Goal: Find specific page/section: Find specific page/section

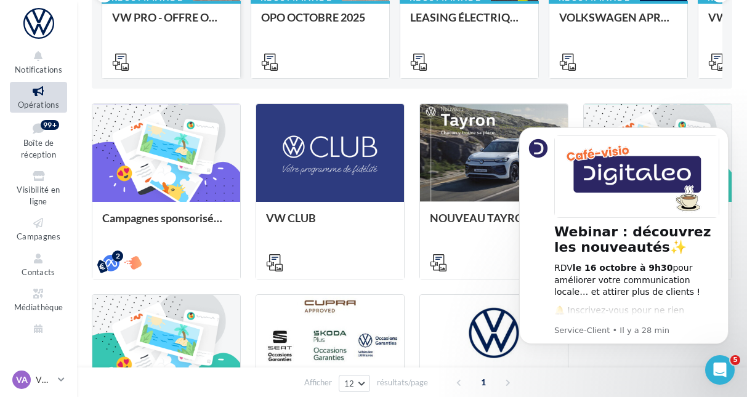
scroll to position [224, 0]
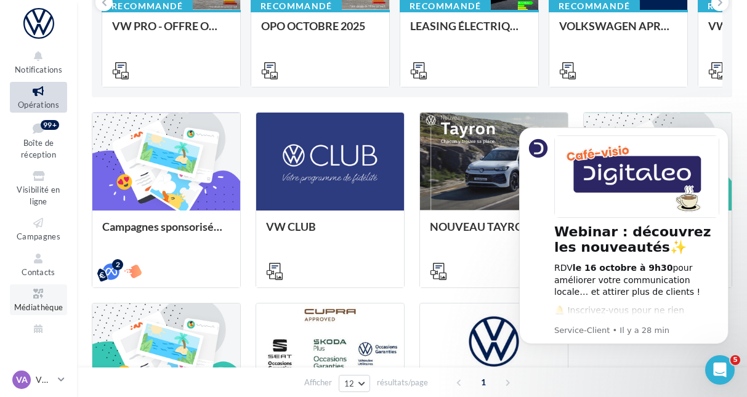
click at [45, 304] on span "Médiathèque" at bounding box center [38, 307] width 49 height 10
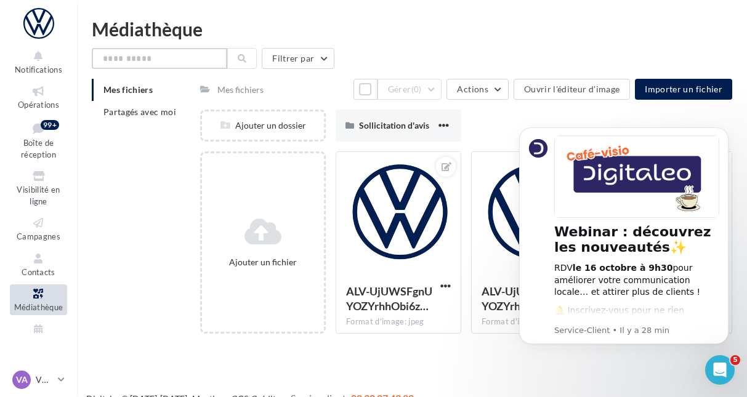
click at [132, 59] on input "text" at bounding box center [160, 58] width 136 height 21
click at [232, 58] on button at bounding box center [242, 58] width 30 height 21
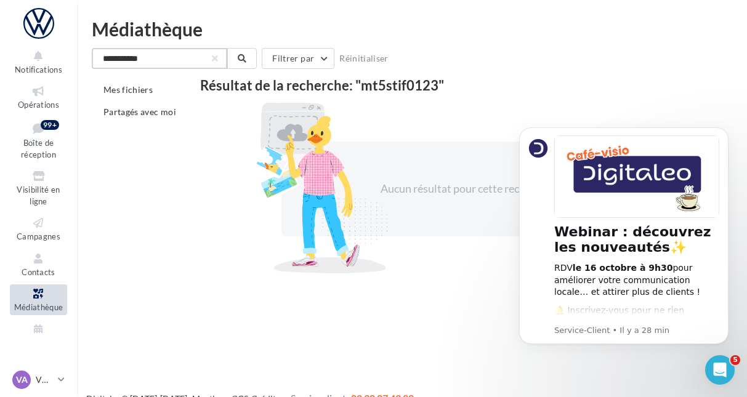
click at [105, 59] on input "**********" at bounding box center [160, 58] width 136 height 21
type input "**********"
click at [244, 58] on icon at bounding box center [242, 58] width 9 height 9
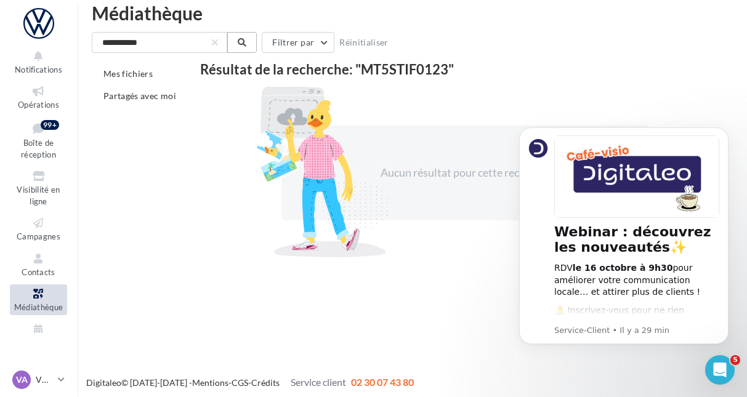
scroll to position [20, 0]
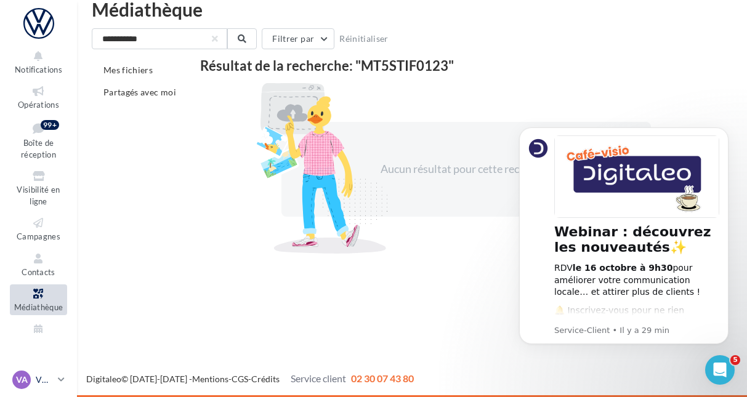
click at [61, 375] on icon at bounding box center [61, 380] width 7 height 10
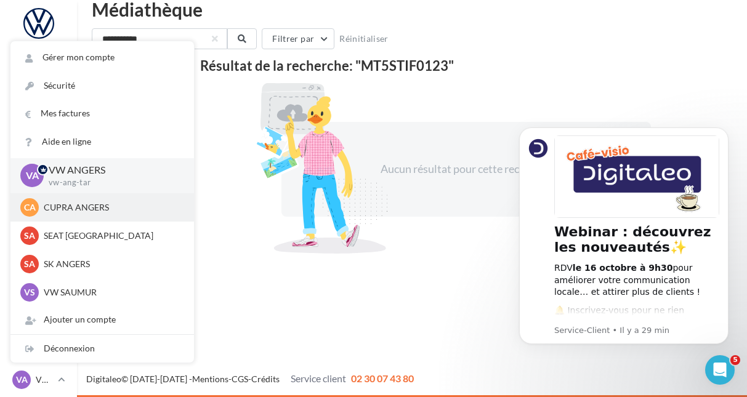
scroll to position [62, 0]
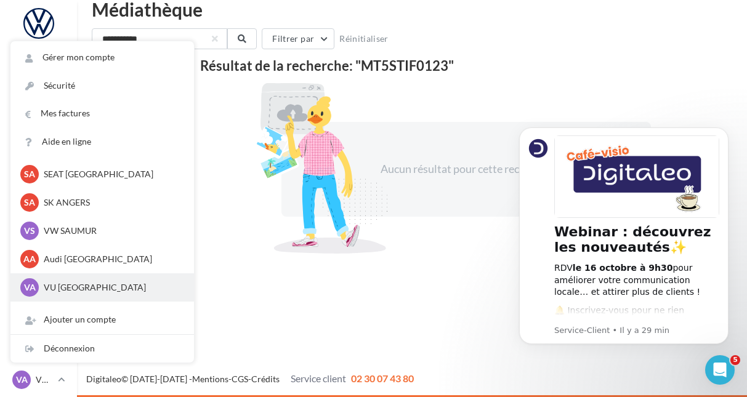
click at [68, 290] on p "VU ANGERS" at bounding box center [112, 288] width 136 height 12
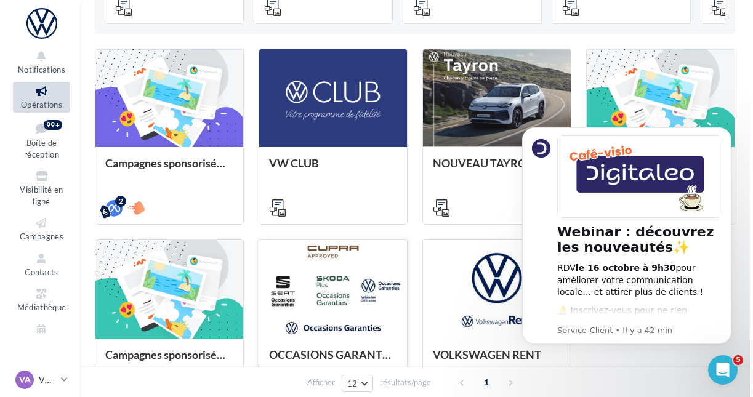
scroll to position [286, 0]
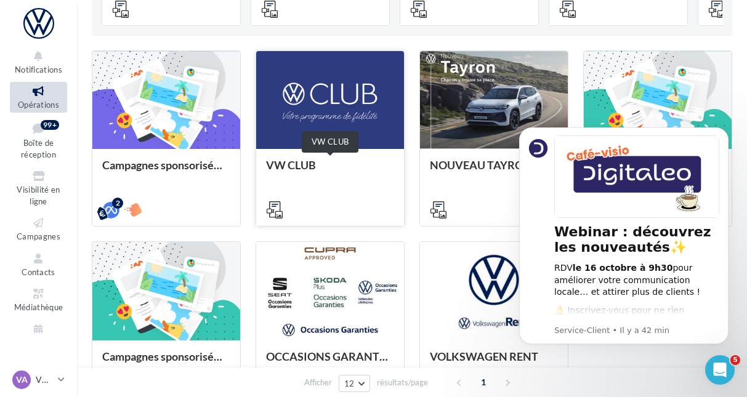
click at [291, 163] on div "VW CLUB" at bounding box center [330, 171] width 128 height 25
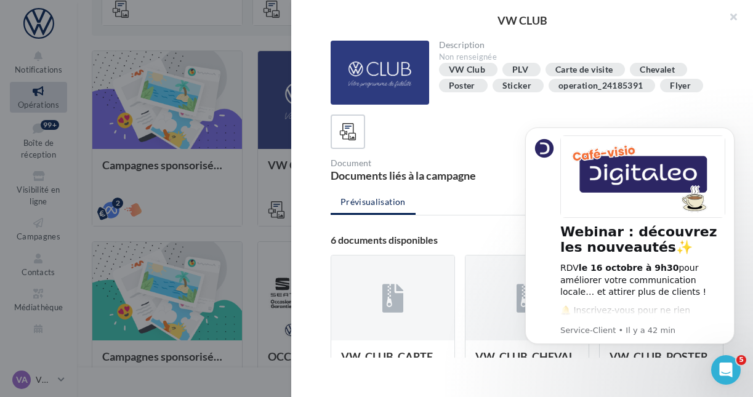
click at [526, 85] on div "Sticker" at bounding box center [517, 85] width 29 height 9
click at [510, 85] on div "Sticker" at bounding box center [517, 85] width 29 height 9
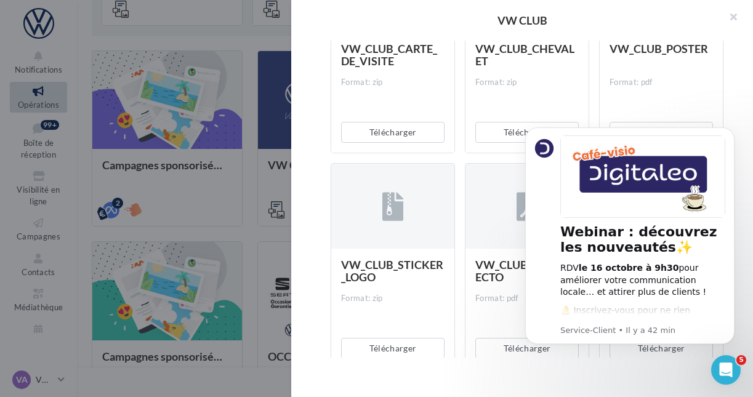
scroll to position [339, 0]
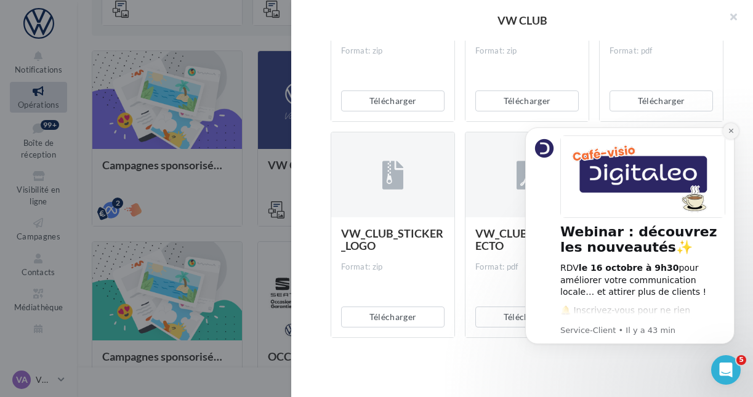
click at [728, 130] on icon "Dismiss notification" at bounding box center [731, 131] width 7 height 7
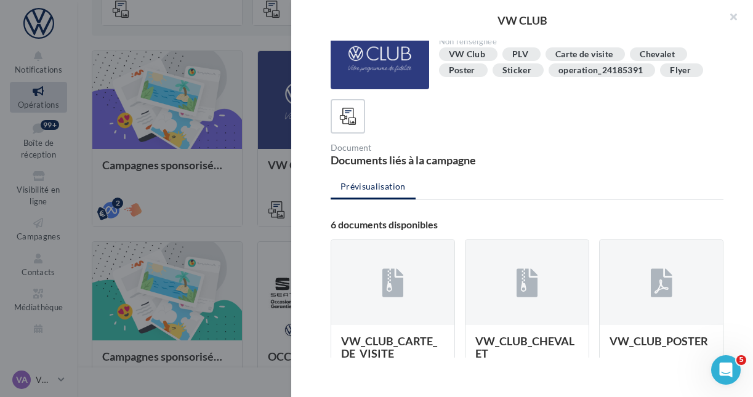
scroll to position [0, 0]
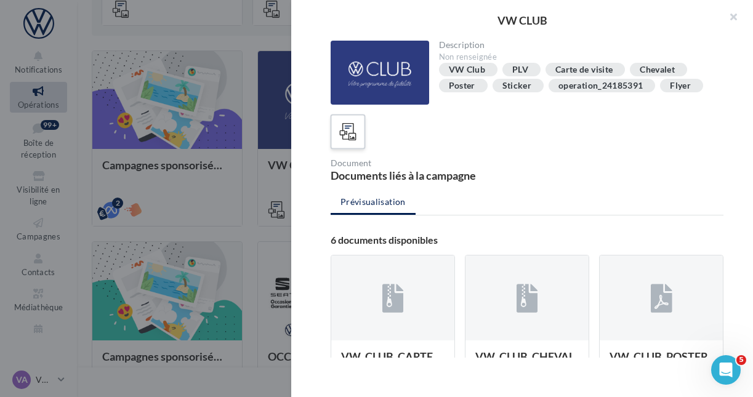
click at [343, 125] on icon at bounding box center [348, 132] width 18 height 18
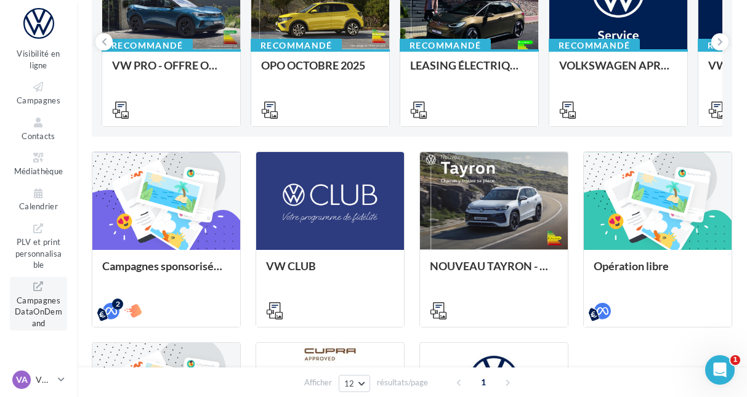
scroll to position [139, 0]
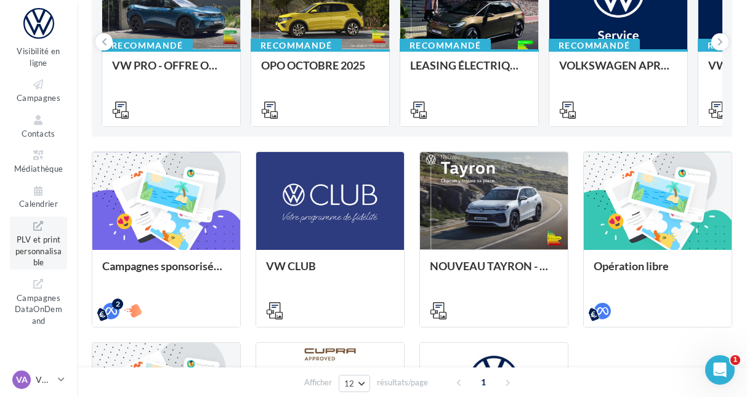
click at [38, 246] on span "PLV et print personnalisable" at bounding box center [38, 249] width 47 height 35
